Goal: Task Accomplishment & Management: Use online tool/utility

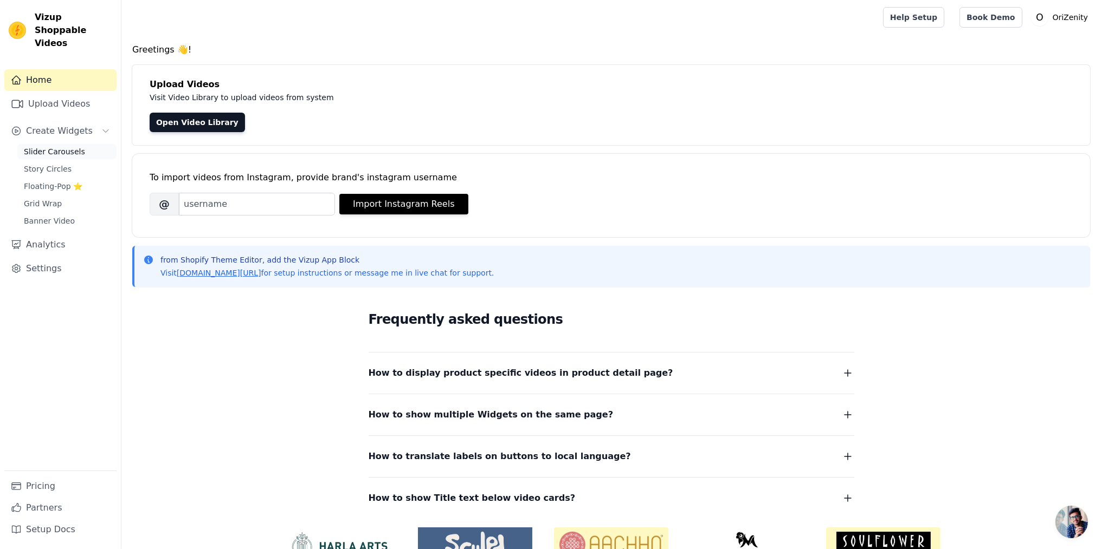
click at [56, 146] on span "Slider Carousels" at bounding box center [54, 151] width 61 height 11
click at [61, 146] on span "Slider Carousels" at bounding box center [54, 151] width 61 height 11
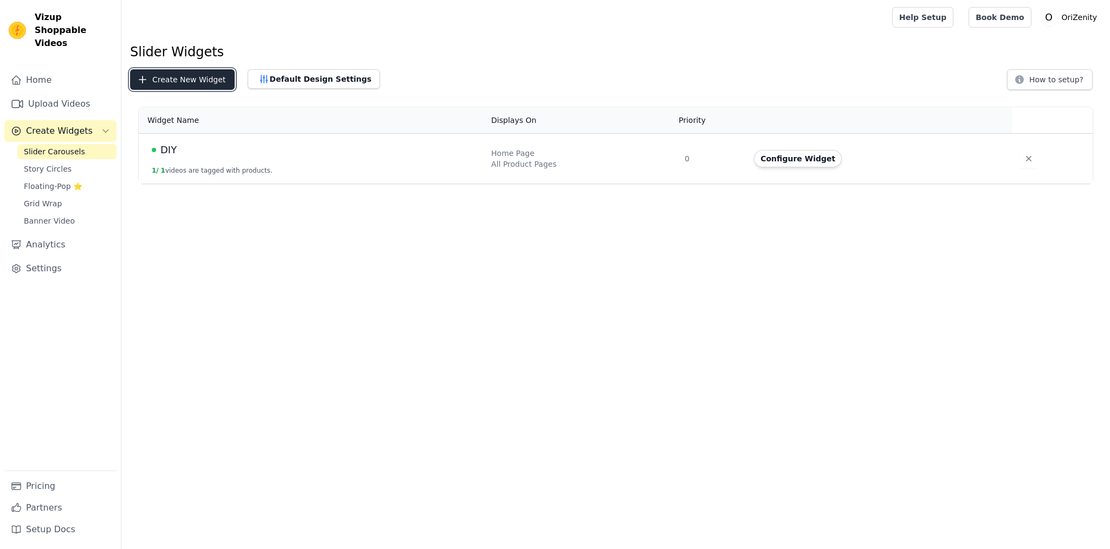
click at [198, 77] on button "Create New Widget" at bounding box center [182, 79] width 105 height 21
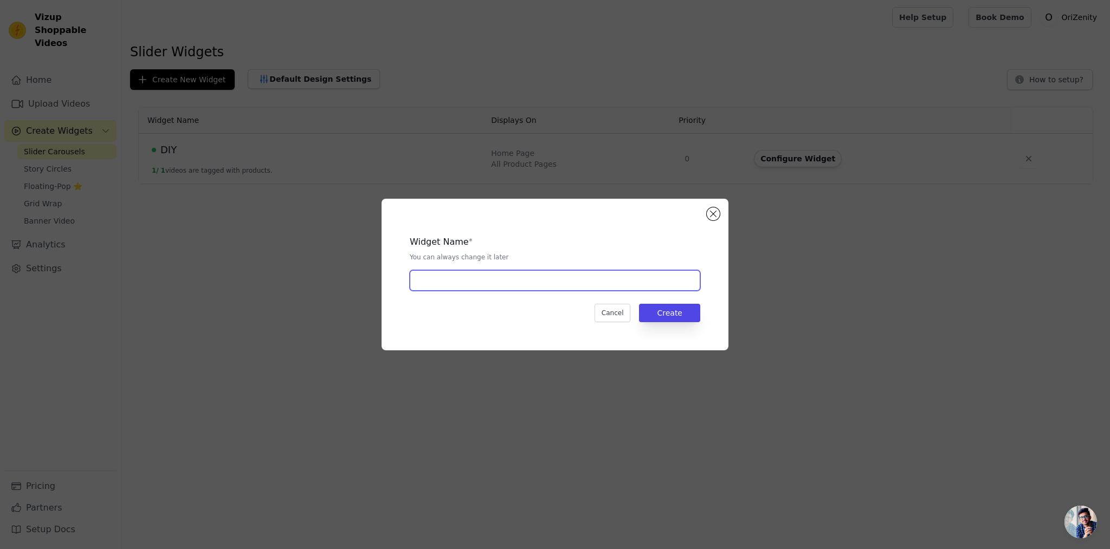
click at [521, 279] on input "text" at bounding box center [555, 280] width 290 height 21
type input "OZ Design"
click at [660, 314] on button "Create" at bounding box center [669, 313] width 61 height 18
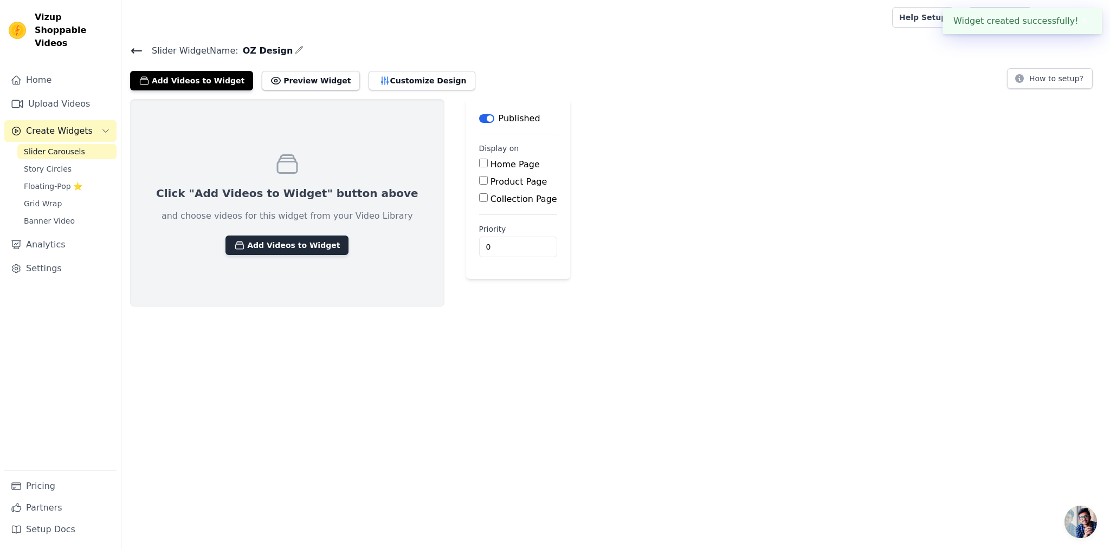
click at [293, 241] on button "Add Videos to Widget" at bounding box center [286, 246] width 123 height 20
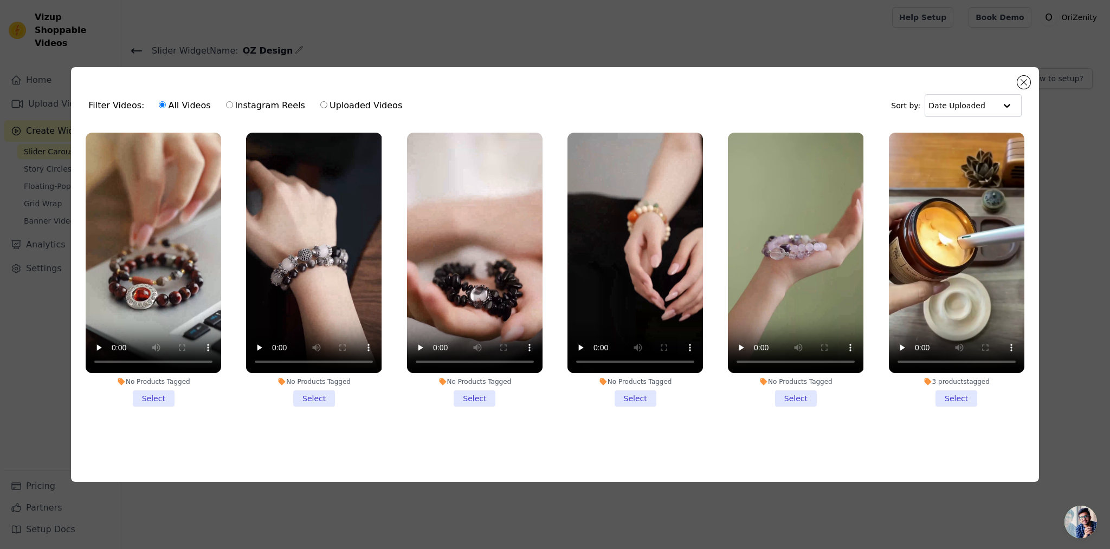
click at [155, 394] on li "No Products Tagged Select" at bounding box center [153, 270] width 135 height 275
click at [0, 0] on input "No Products Tagged Select" at bounding box center [0, 0] width 0 height 0
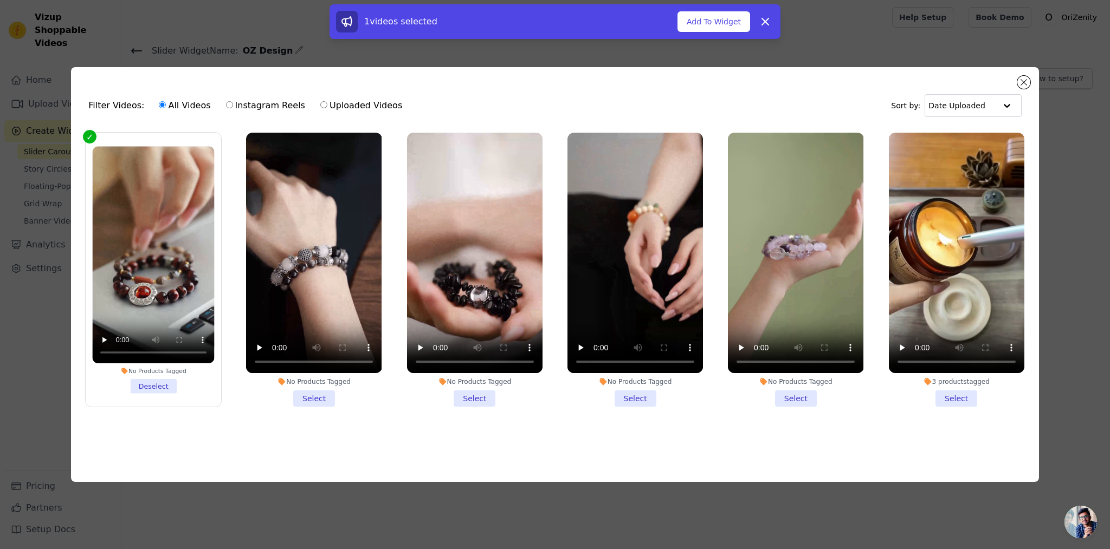
click at [318, 396] on li "No Products Tagged Select" at bounding box center [313, 270] width 135 height 275
click at [0, 0] on input "No Products Tagged Select" at bounding box center [0, 0] width 0 height 0
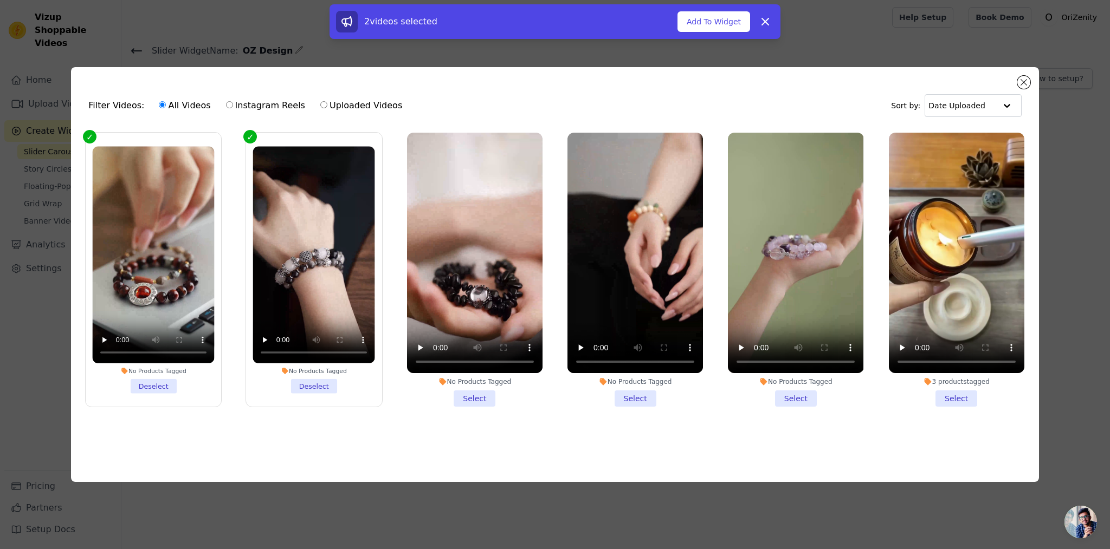
click at [478, 394] on li "No Products Tagged Select" at bounding box center [474, 270] width 135 height 275
click at [0, 0] on input "No Products Tagged Select" at bounding box center [0, 0] width 0 height 0
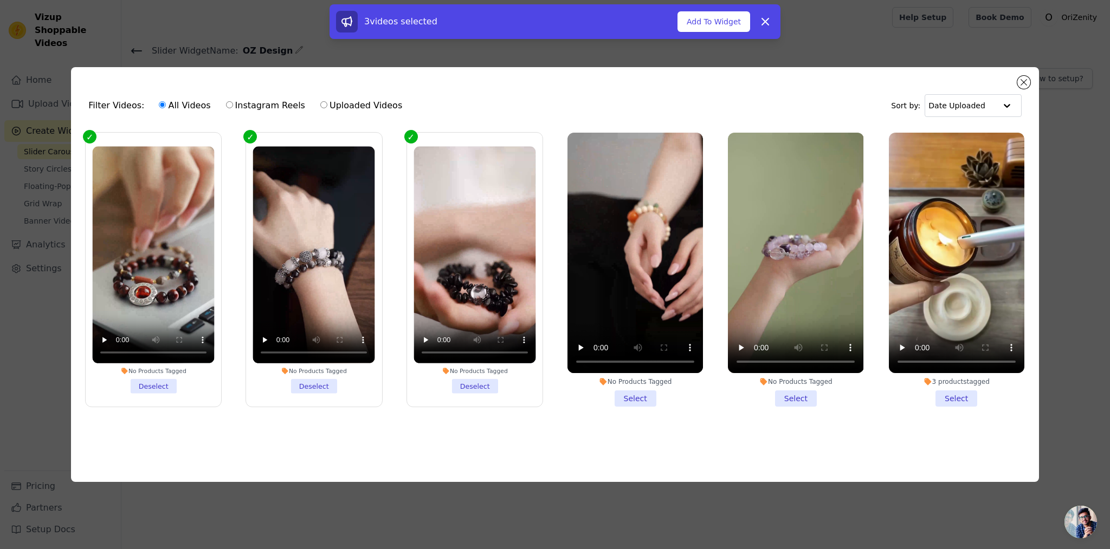
click at [646, 393] on li "No Products Tagged Select" at bounding box center [634, 270] width 135 height 275
click at [0, 0] on input "No Products Tagged Select" at bounding box center [0, 0] width 0 height 0
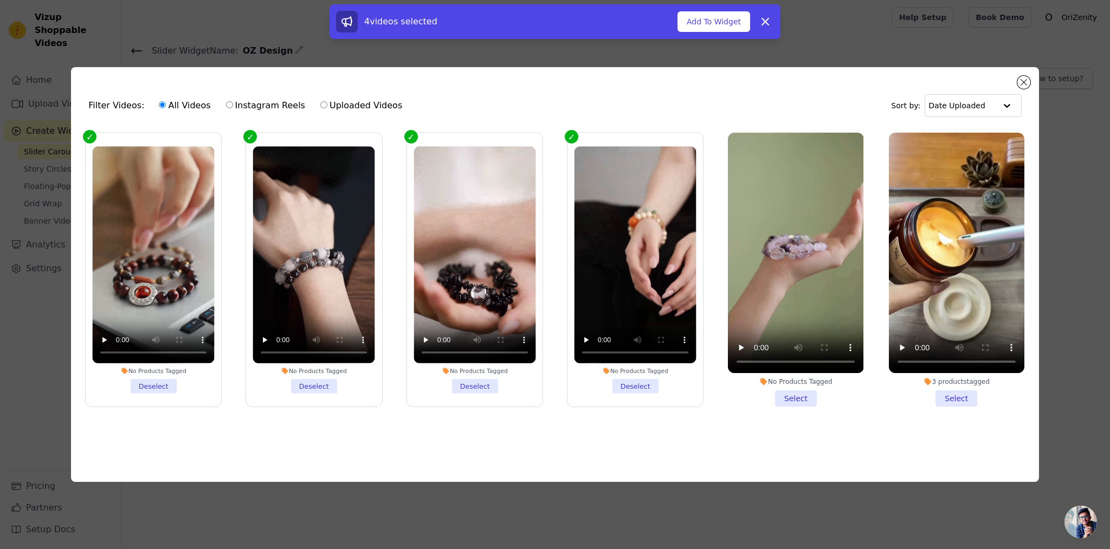
click at [810, 393] on li "No Products Tagged Select" at bounding box center [795, 270] width 135 height 275
click at [0, 0] on input "No Products Tagged Select" at bounding box center [0, 0] width 0 height 0
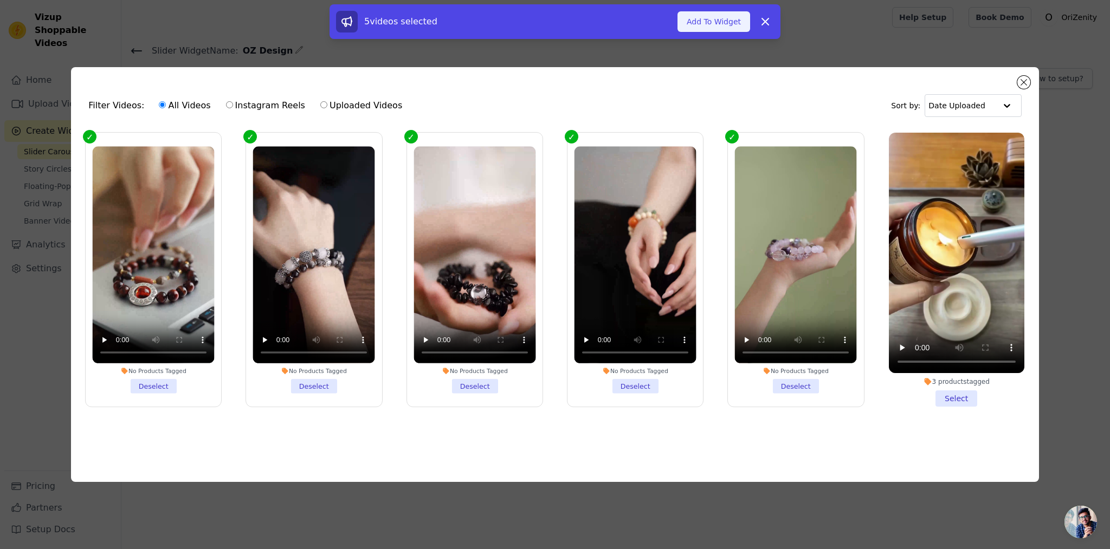
click at [707, 28] on button "Add To Widget" at bounding box center [713, 21] width 73 height 21
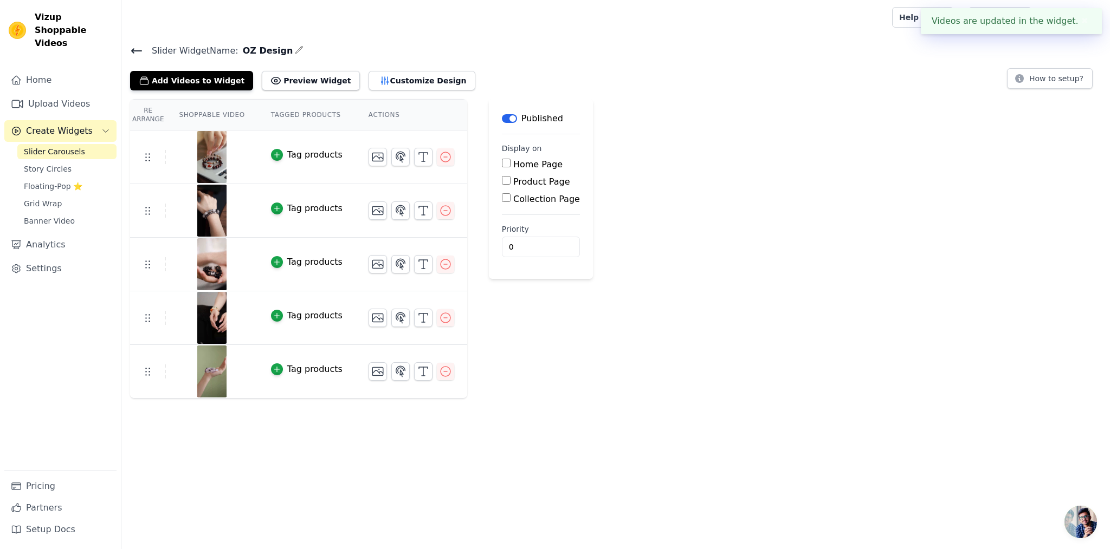
click at [502, 164] on input "Home Page" at bounding box center [506, 163] width 9 height 9
checkbox input "true"
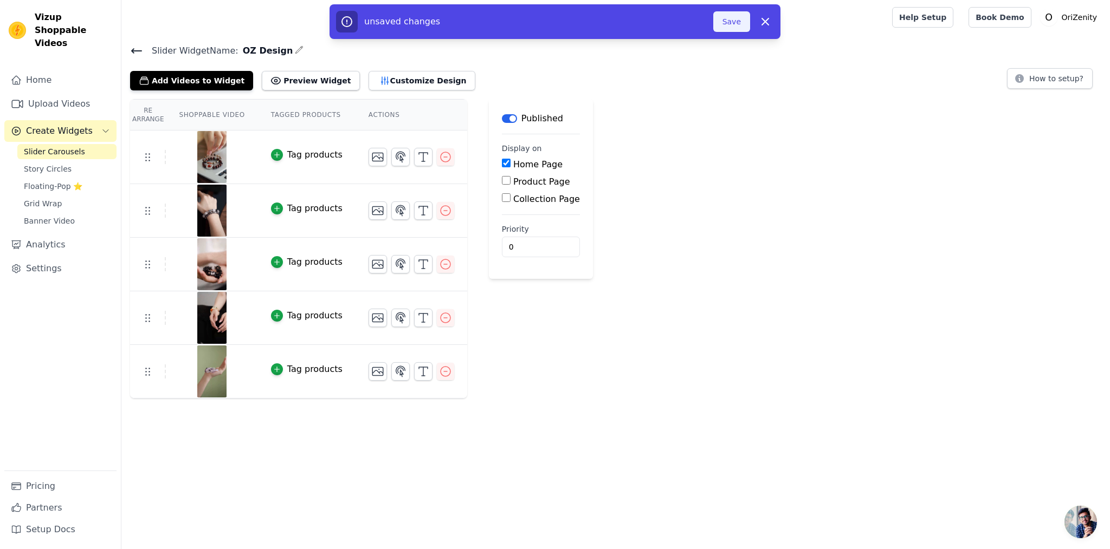
click at [735, 23] on button "Save" at bounding box center [731, 21] width 37 height 21
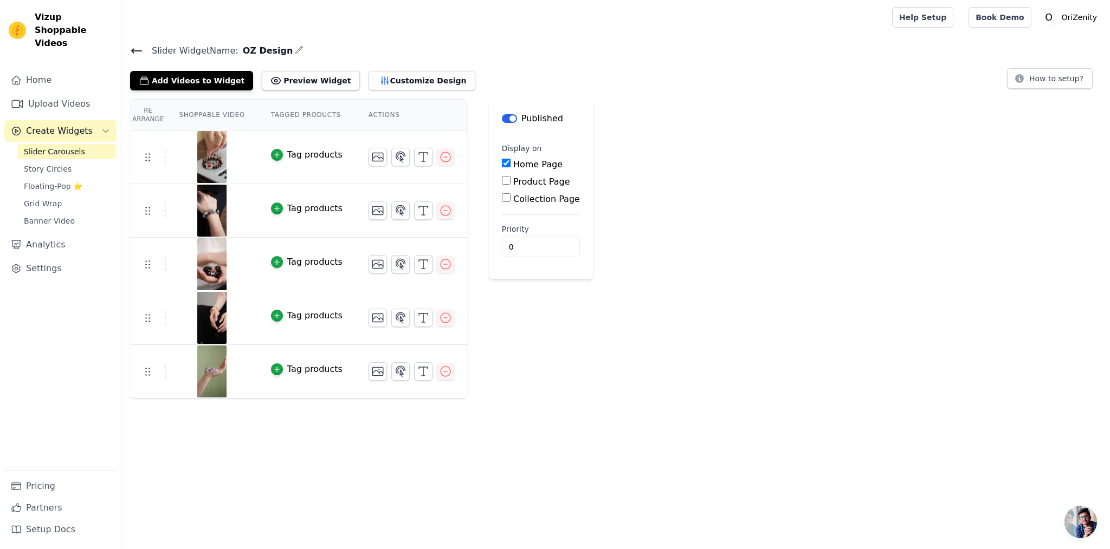
click at [65, 146] on span "Slider Carousels" at bounding box center [54, 151] width 61 height 11
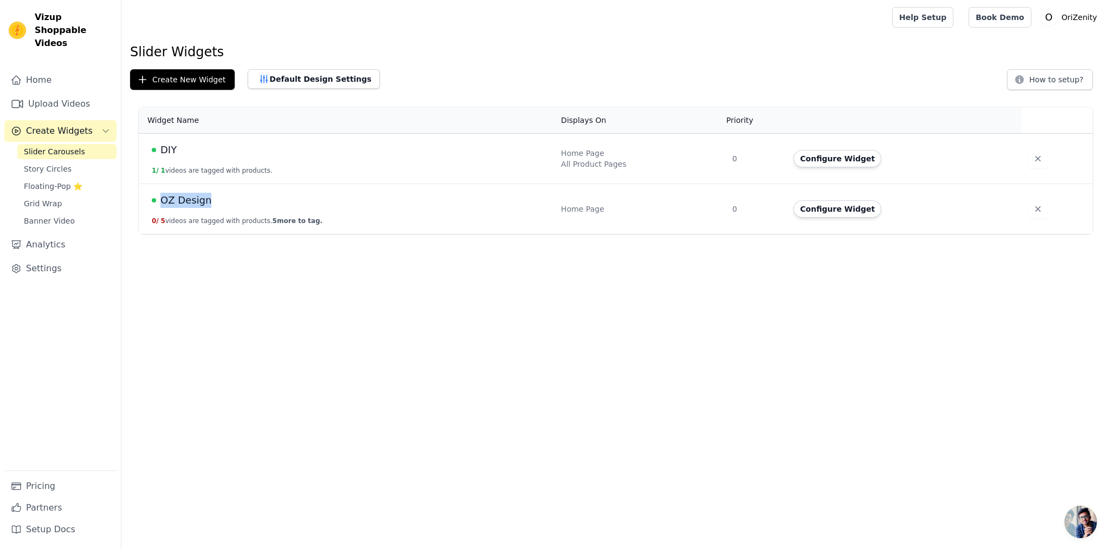
drag, startPoint x: 209, startPoint y: 199, endPoint x: 158, endPoint y: 195, distance: 50.6
click at [159, 198] on div "OZ Design" at bounding box center [350, 200] width 396 height 15
copy span "OZ Design"
click at [195, 199] on span "OZ Design" at bounding box center [185, 200] width 51 height 15
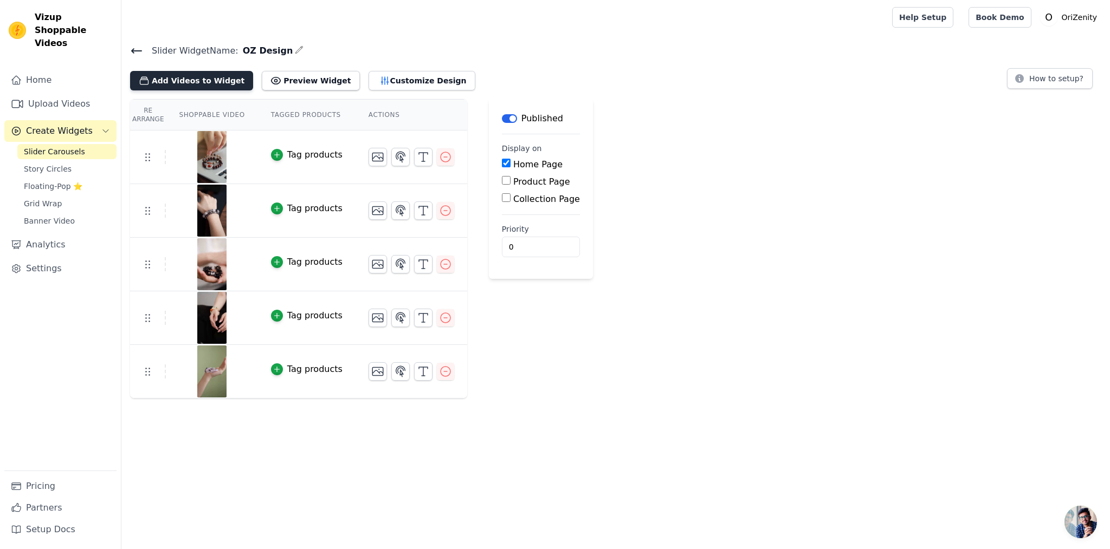
click at [203, 80] on button "Add Videos to Widget" at bounding box center [191, 81] width 123 height 20
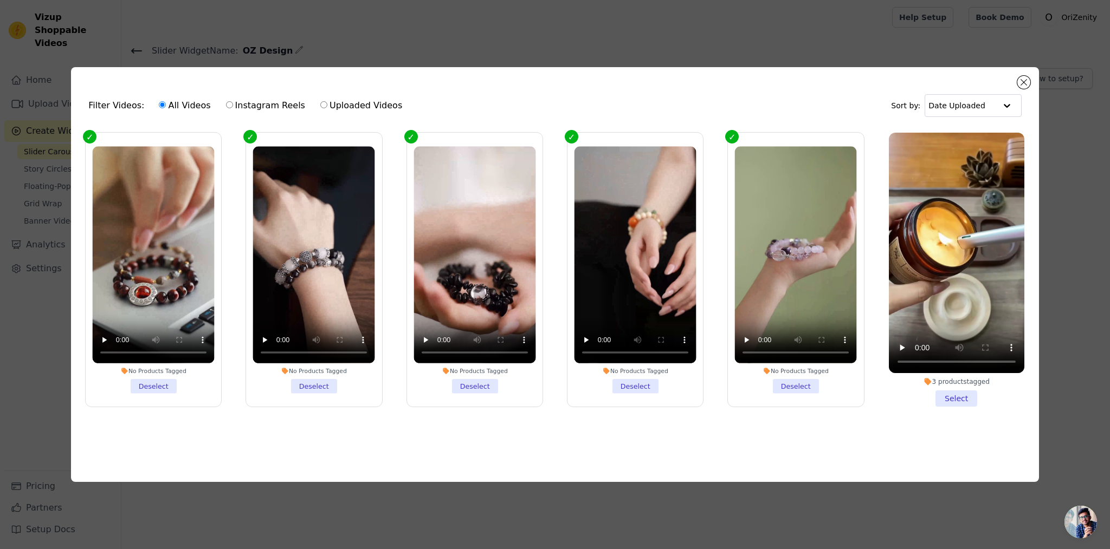
click at [960, 398] on li "3 products tagged Select" at bounding box center [956, 270] width 135 height 275
click at [0, 0] on input "3 products tagged Select" at bounding box center [0, 0] width 0 height 0
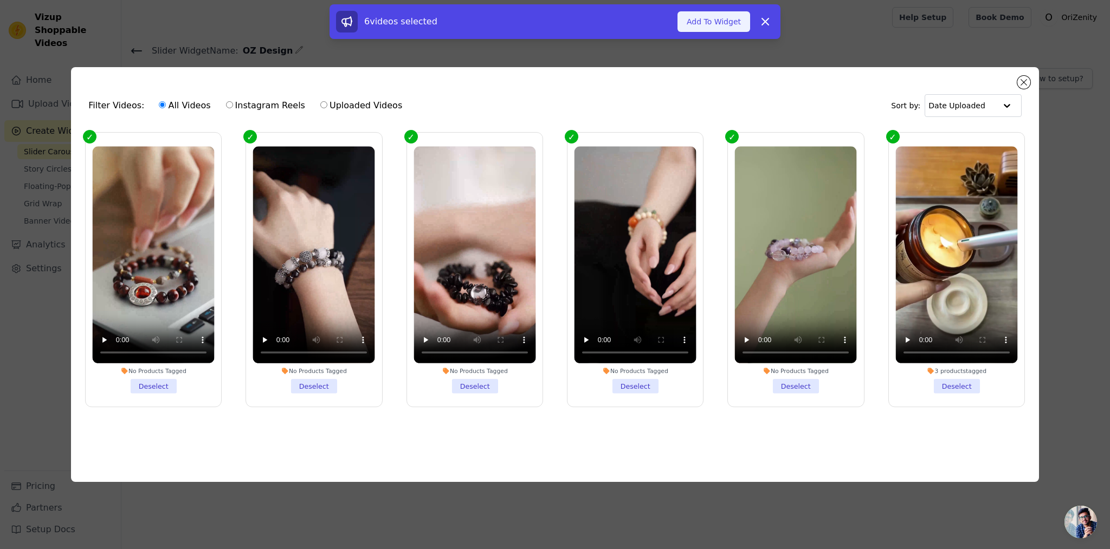
click at [708, 26] on button "Add To Widget" at bounding box center [713, 21] width 73 height 21
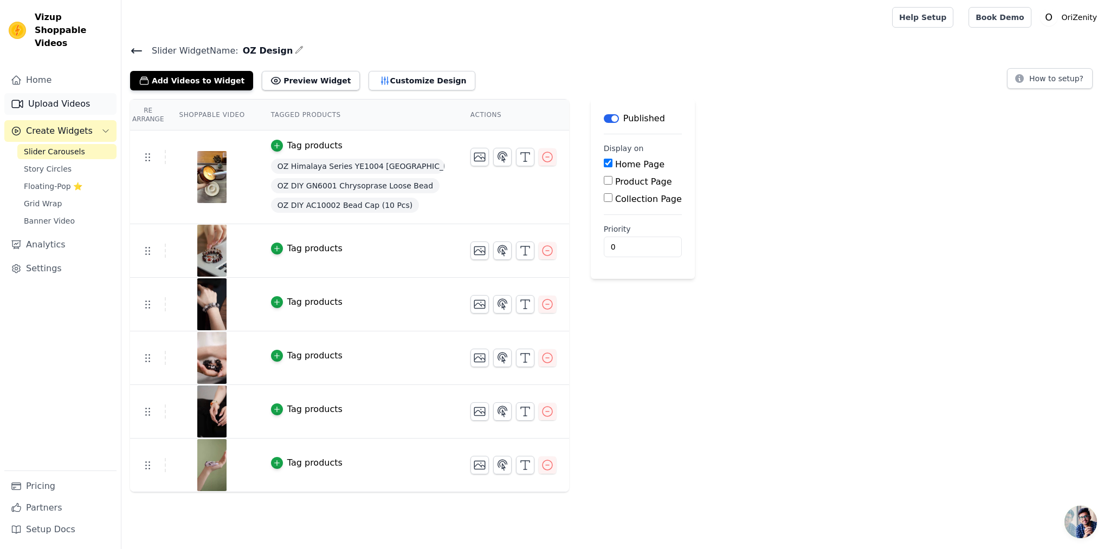
click at [51, 93] on link "Upload Videos" at bounding box center [60, 104] width 112 height 22
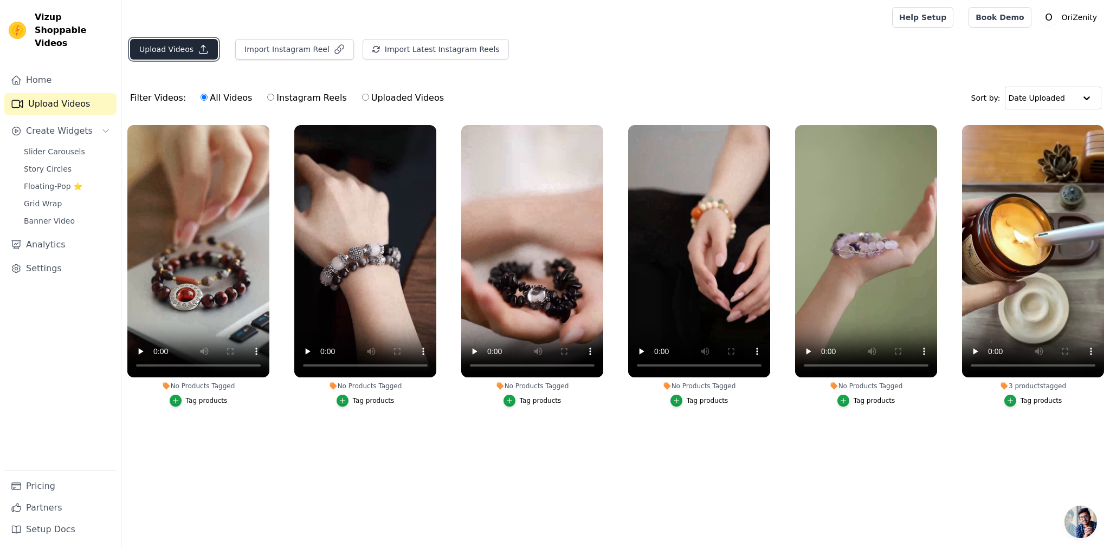
click at [183, 47] on button "Upload Videos" at bounding box center [174, 49] width 88 height 21
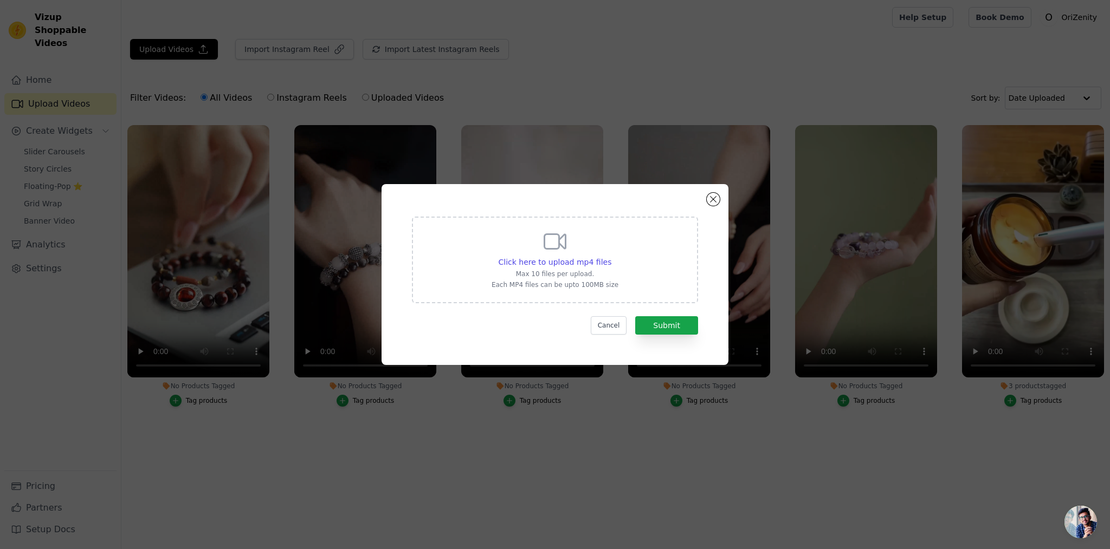
click at [589, 249] on div "Click here to upload mp4 files Max 10 files per upload. Each MP4 files can be u…" at bounding box center [554, 259] width 127 height 61
click at [611, 256] on input "Click here to upload mp4 files Max 10 files per upload. Each MP4 files can be u…" at bounding box center [611, 256] width 1 height 1
click at [712, 195] on button "Close modal" at bounding box center [713, 199] width 13 height 13
